Goal: Information Seeking & Learning: Learn about a topic

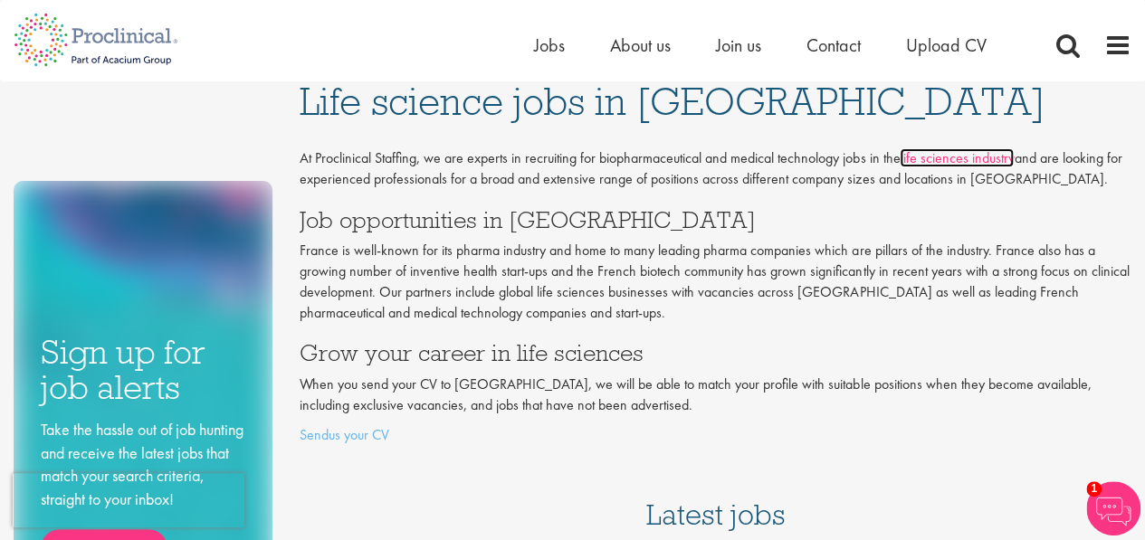
click at [946, 160] on link "life sciences industry" at bounding box center [956, 157] width 114 height 19
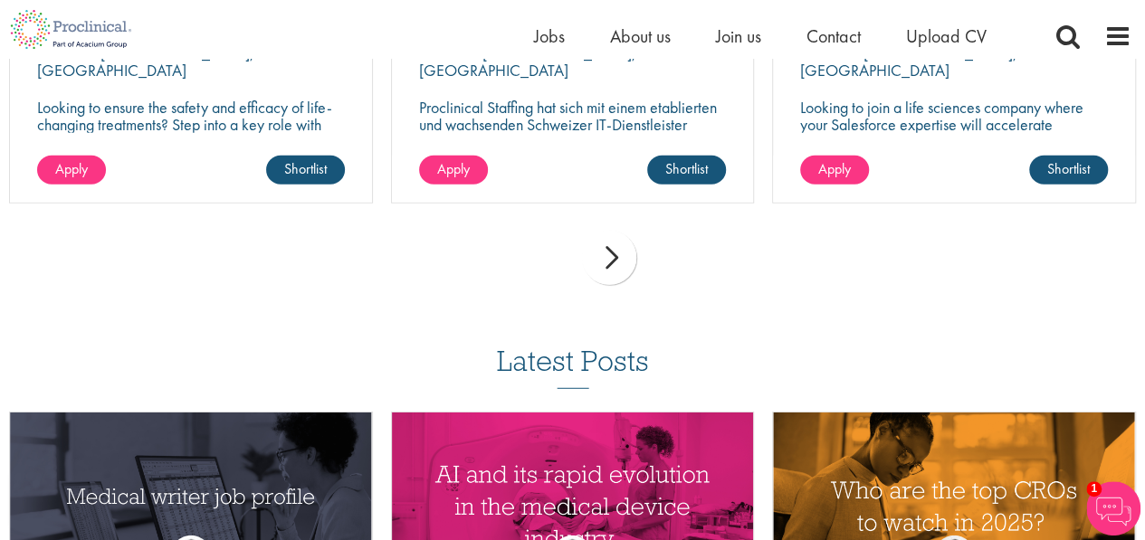
scroll to position [2262, 0]
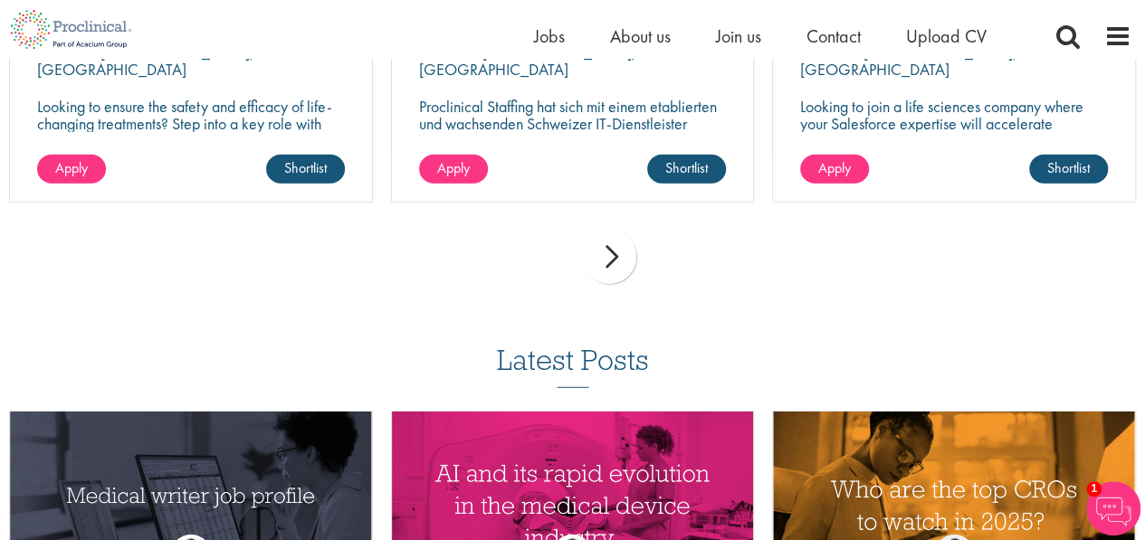
click at [623, 240] on div "next" at bounding box center [609, 257] width 54 height 54
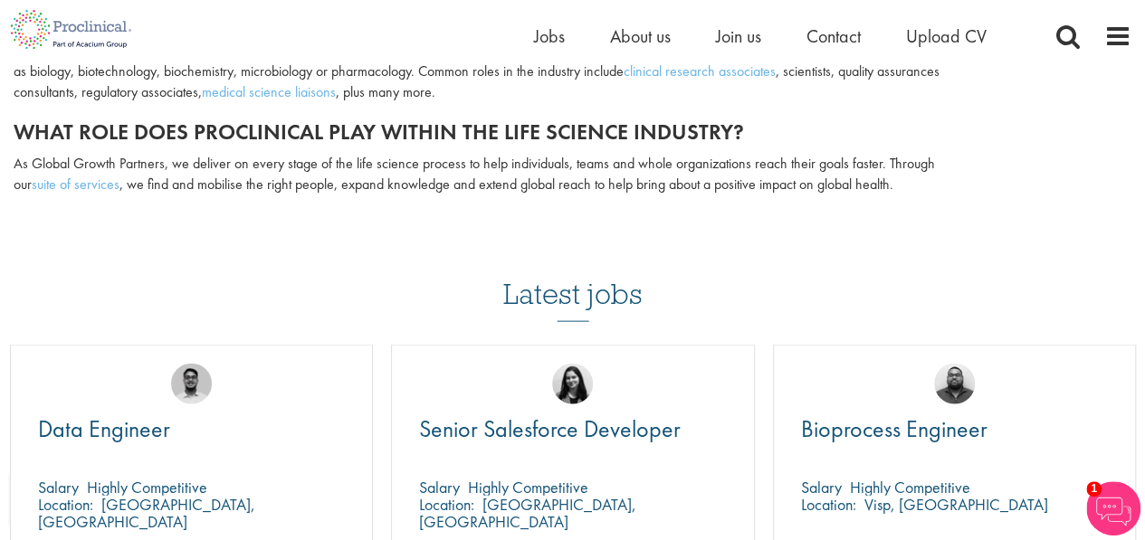
scroll to position [1960, 0]
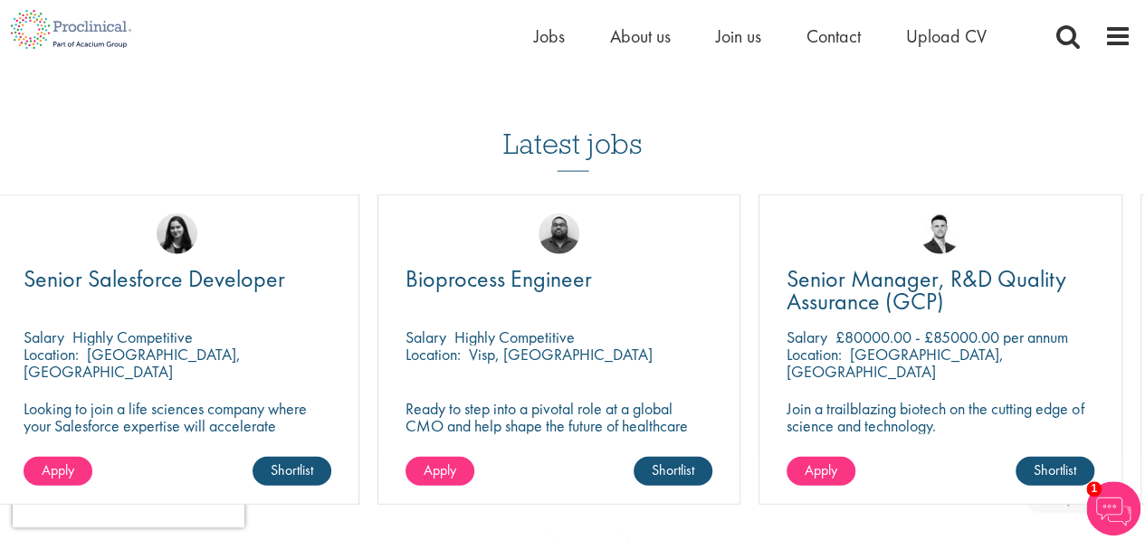
drag, startPoint x: 839, startPoint y: 298, endPoint x: 443, endPoint y: 300, distance: 395.5
click at [443, 300] on div "Bioprocess Engineer Salary Highly Competitive Location: Visp, Schweiz Ready to …" at bounding box center [559, 350] width 364 height 310
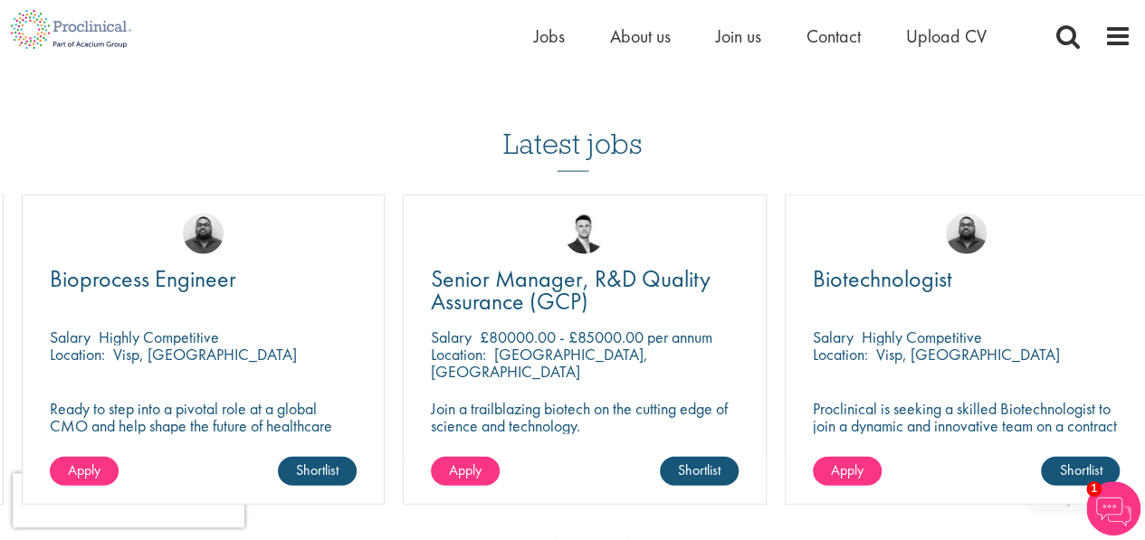
drag, startPoint x: 700, startPoint y: 287, endPoint x: 331, endPoint y: 293, distance: 369.3
click at [331, 293] on div "Bioprocess Engineer Salary Highly Competitive Location: Visp, Schweiz Ready to …" at bounding box center [204, 350] width 364 height 310
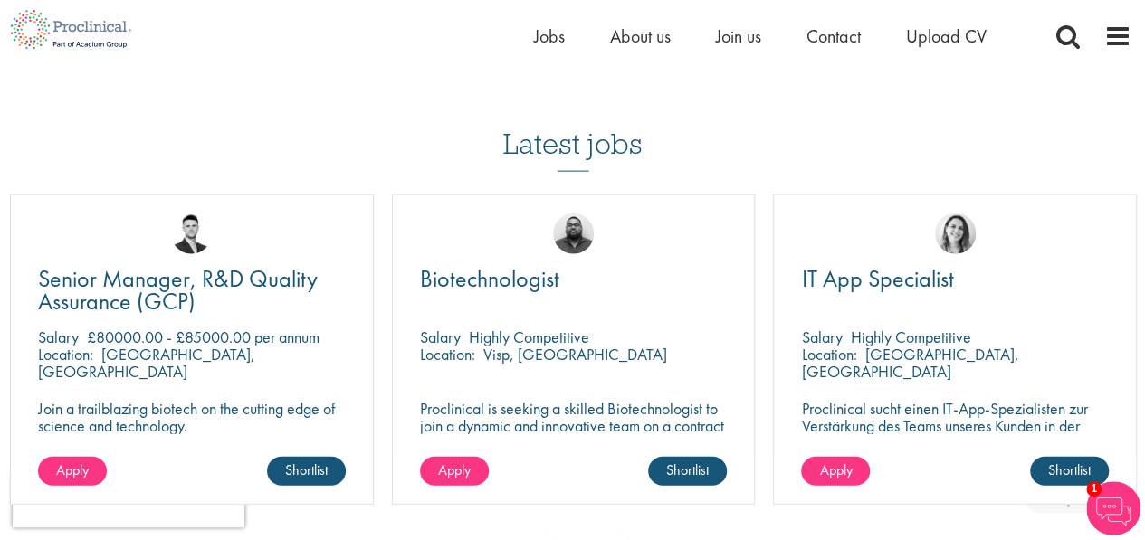
drag, startPoint x: 828, startPoint y: 298, endPoint x: 447, endPoint y: 290, distance: 381.0
click at [447, 290] on div "Biotechnologist Salary Highly Competitive Location: Visp, Switzerland Proclinic…" at bounding box center [574, 350] width 364 height 310
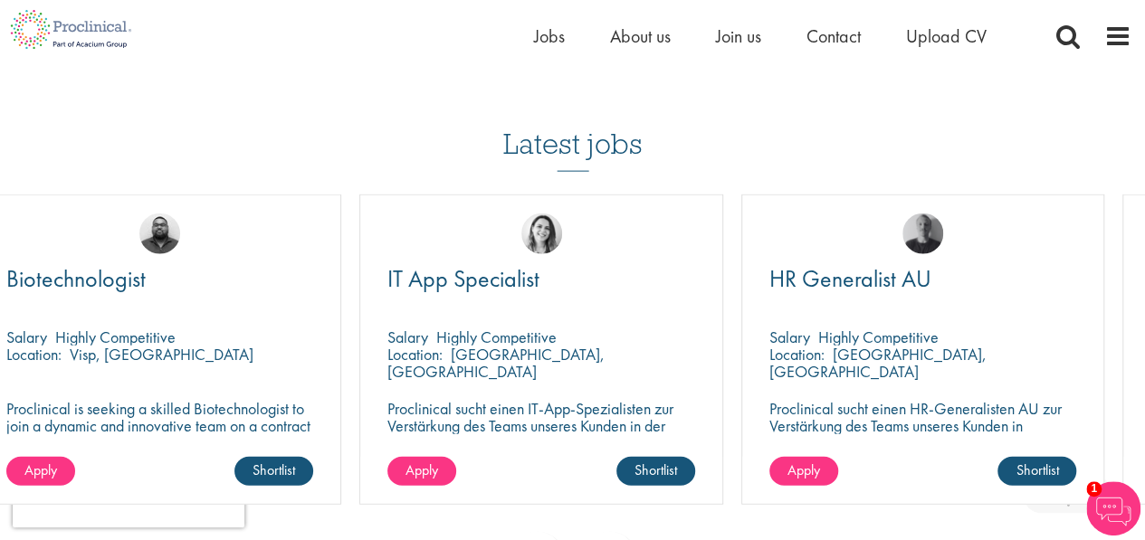
drag, startPoint x: 804, startPoint y: 292, endPoint x: 391, endPoint y: 273, distance: 413.1
click at [391, 273] on div "IT App Specialist Salary Highly Competitive Location: Basel, Switzerland Procli…" at bounding box center [541, 350] width 364 height 310
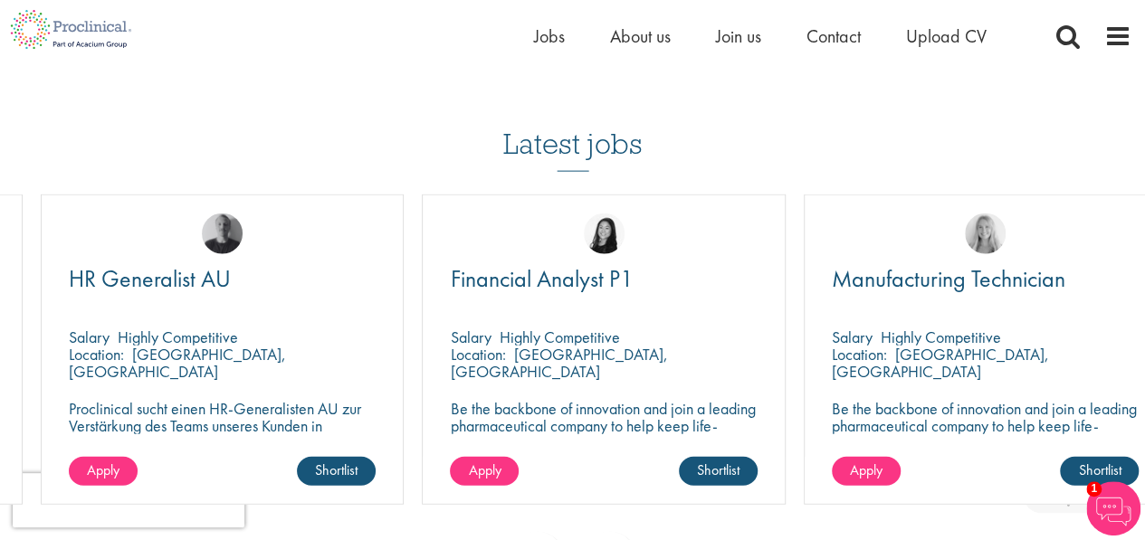
drag, startPoint x: 666, startPoint y: 287, endPoint x: 316, endPoint y: 293, distance: 350.3
click at [316, 293] on div "HR Generalist AU Salary Highly Competitive Location: Düsseldorf, Germany Procli…" at bounding box center [223, 350] width 364 height 310
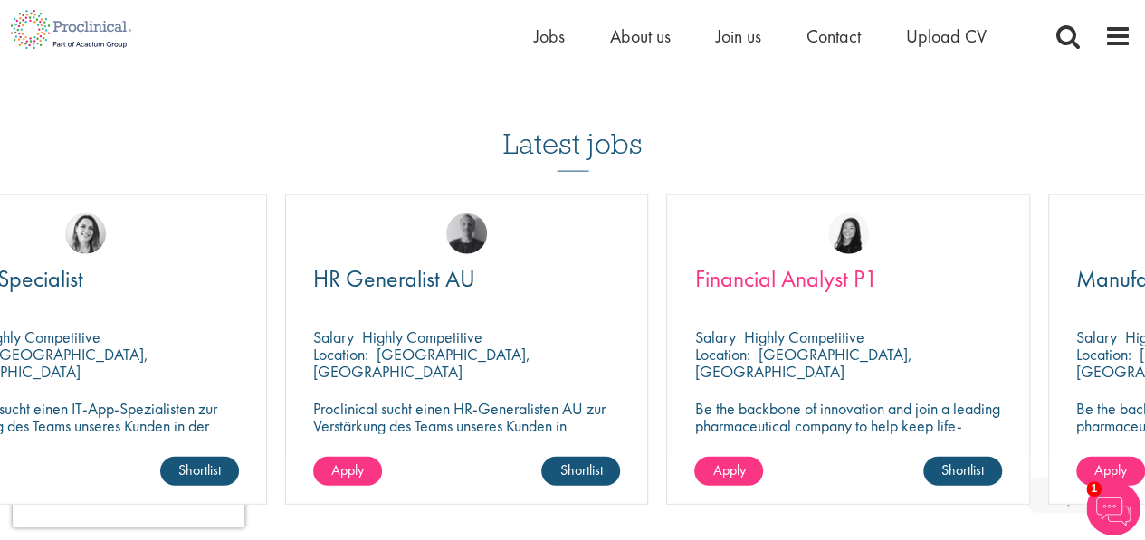
drag, startPoint x: 702, startPoint y: 293, endPoint x: 977, endPoint y: 252, distance: 278.2
click at [977, 252] on div "Financial Analyst P1 Salary Highly Competitive Location: Basingstoke, England B…" at bounding box center [848, 350] width 364 height 310
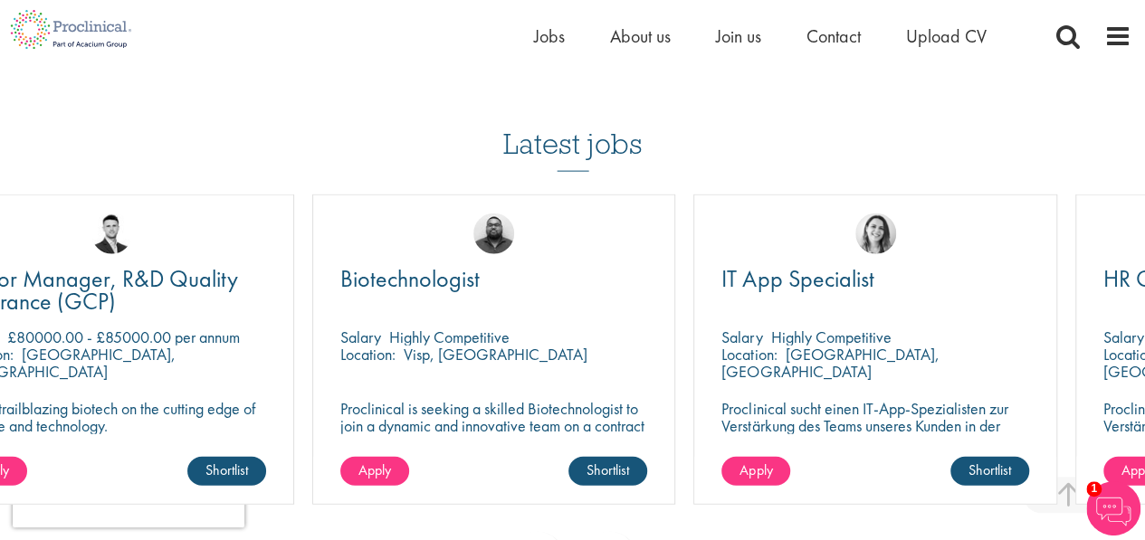
drag, startPoint x: 369, startPoint y: 305, endPoint x: 1157, endPoint y: 296, distance: 788.2
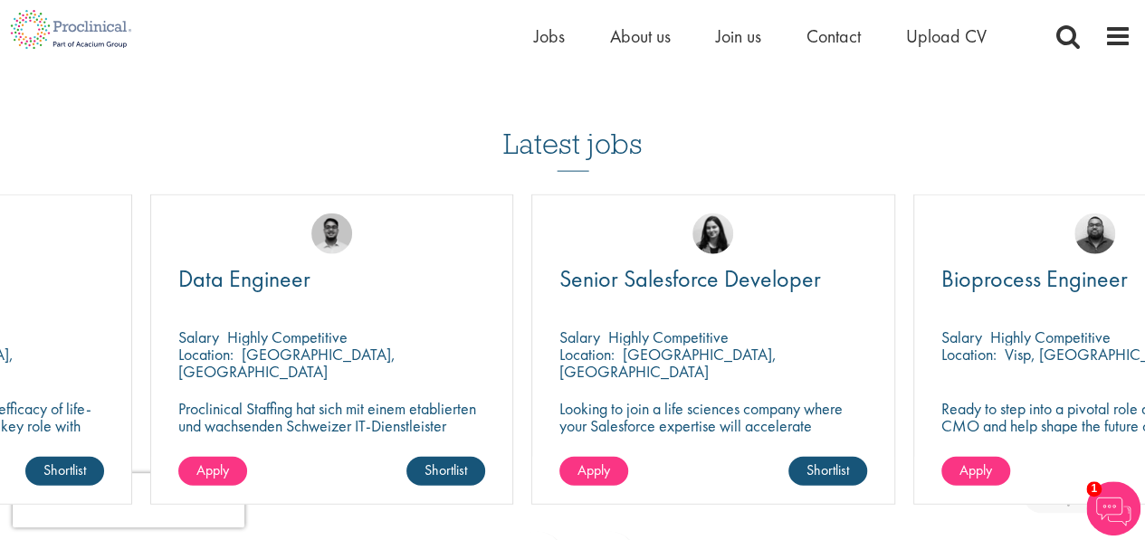
drag, startPoint x: 368, startPoint y: 309, endPoint x: 890, endPoint y: 301, distance: 522.2
click at [890, 301] on div "Senior Salesforce Developer Salary Highly Competitive Location: Penang Island, …" at bounding box center [713, 350] width 364 height 310
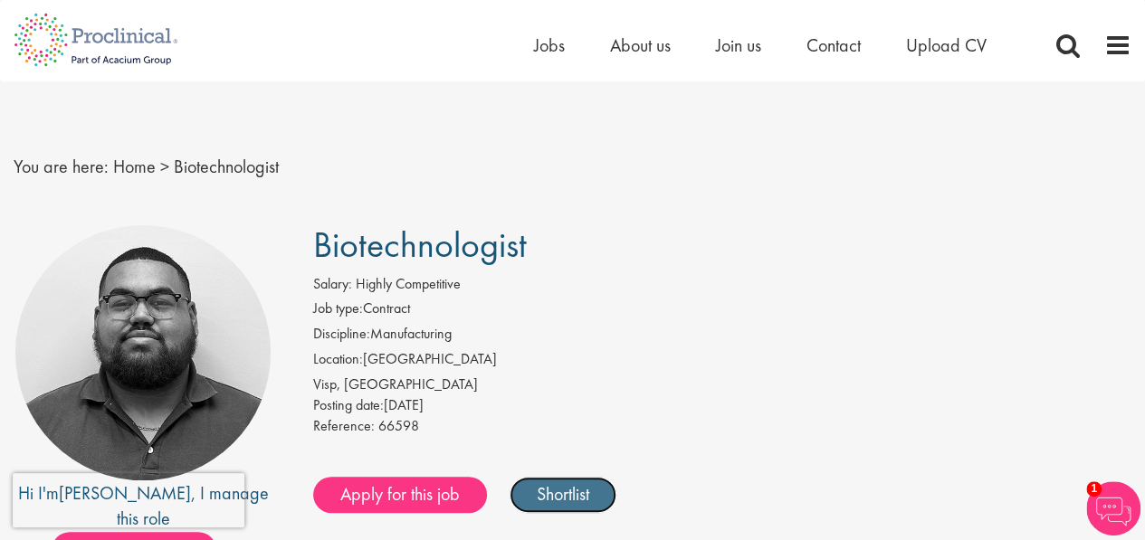
click at [581, 502] on link "Shortlist" at bounding box center [562, 495] width 107 height 36
click at [581, 502] on link "Shortlisted" at bounding box center [572, 495] width 126 height 36
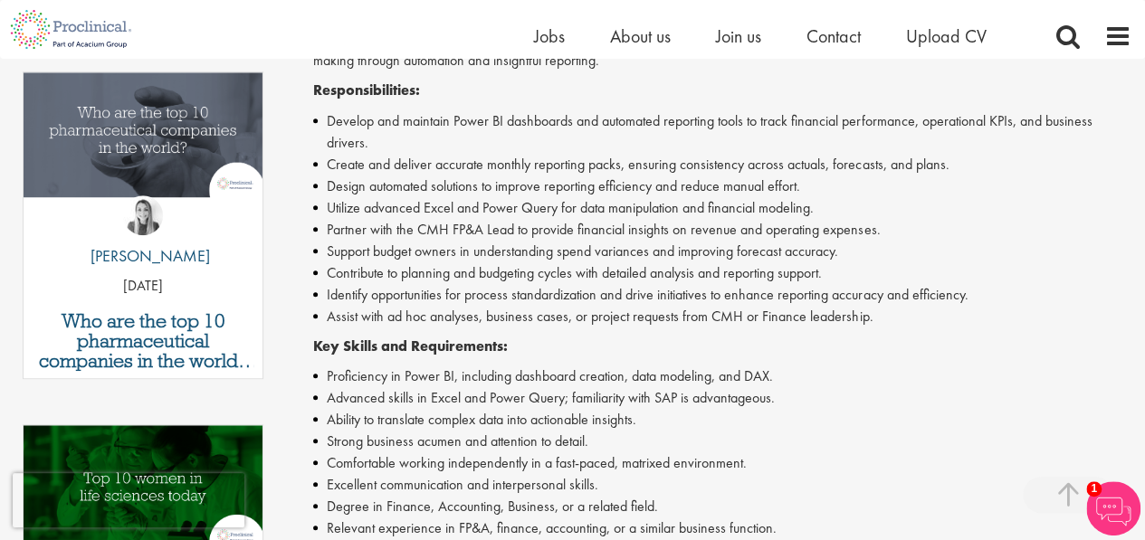
scroll to position [603, 0]
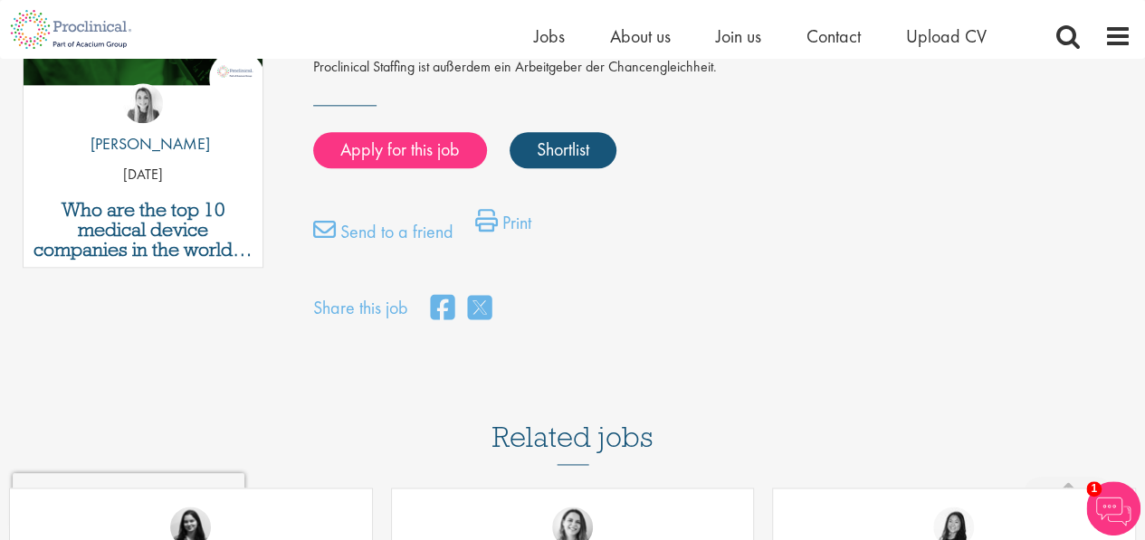
scroll to position [1055, 0]
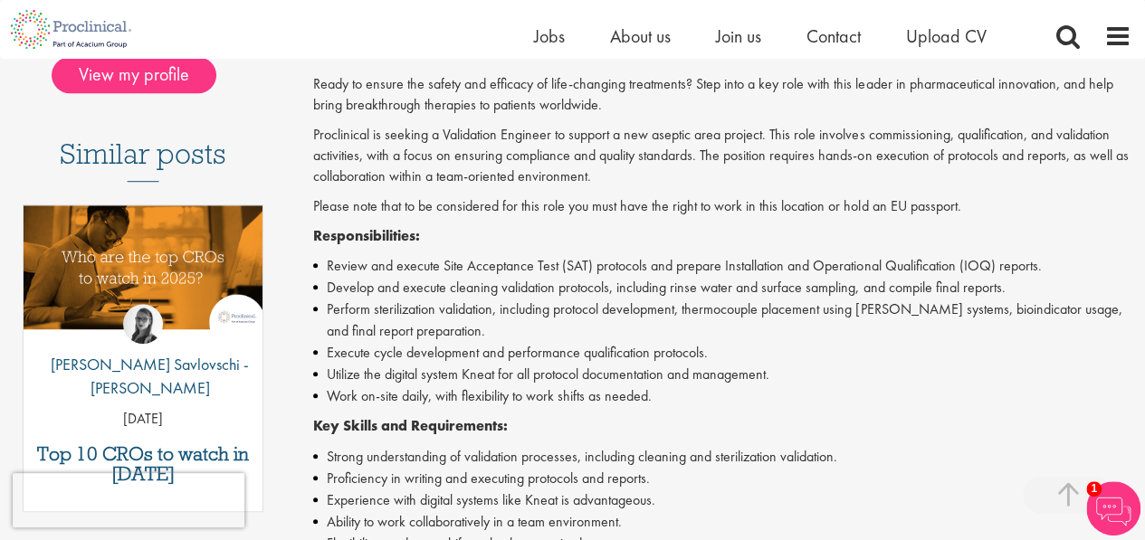
scroll to position [603, 0]
